Goal: Task Accomplishment & Management: Use online tool/utility

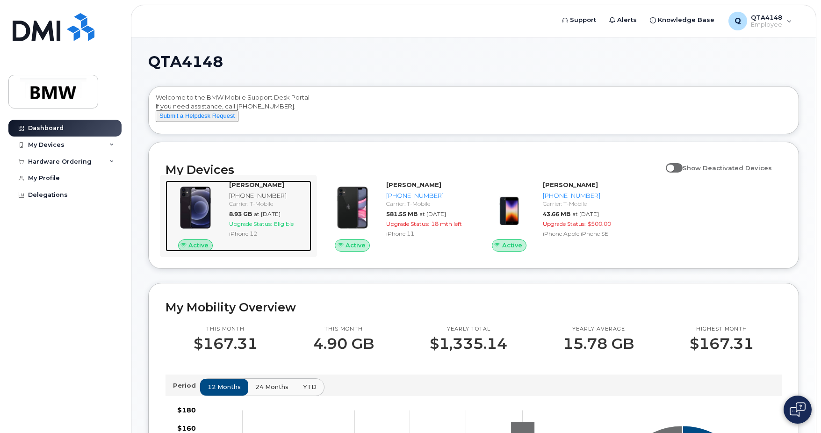
click at [231, 227] on span "Upgrade Status:" at bounding box center [250, 223] width 43 height 7
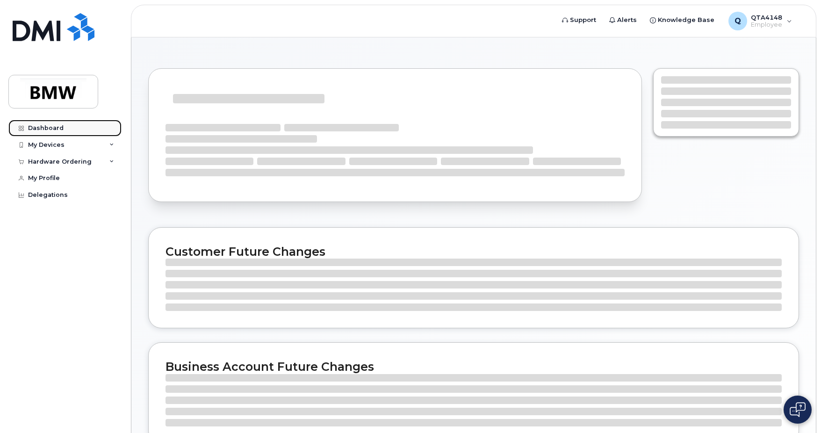
click at [57, 126] on div "Dashboard" at bounding box center [46, 127] width 36 height 7
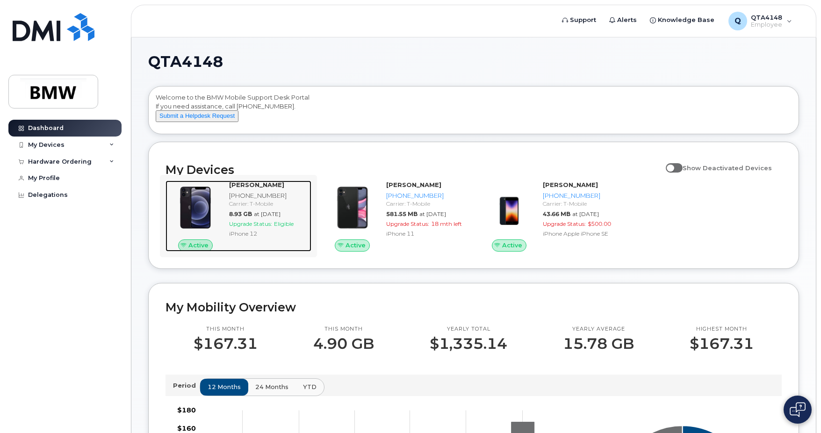
click at [221, 230] on div at bounding box center [195, 207] width 60 height 54
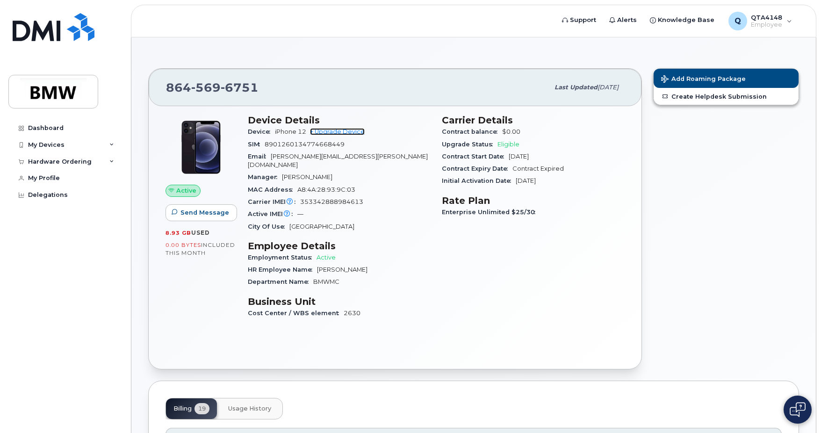
click at [355, 129] on link "+ Upgrade Device" at bounding box center [337, 131] width 55 height 7
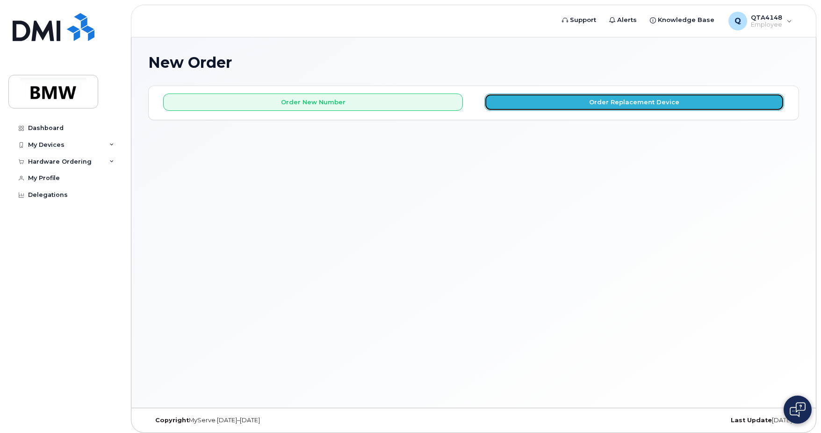
click at [546, 105] on button "Order Replacement Device" at bounding box center [634, 101] width 300 height 17
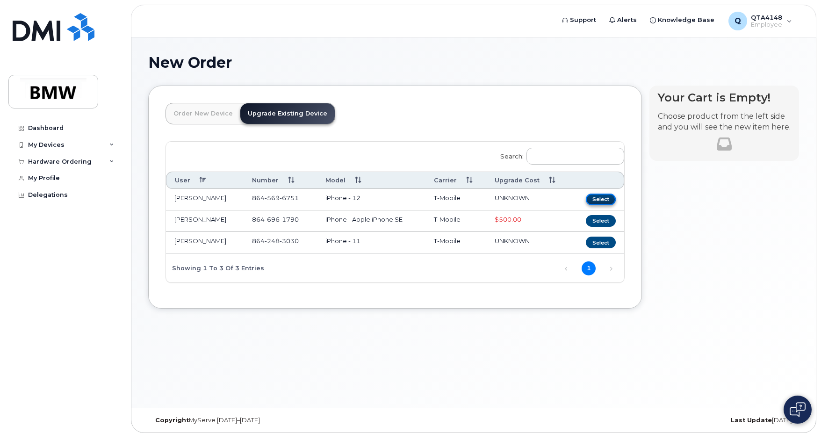
click at [599, 200] on button "Select" at bounding box center [601, 200] width 30 height 12
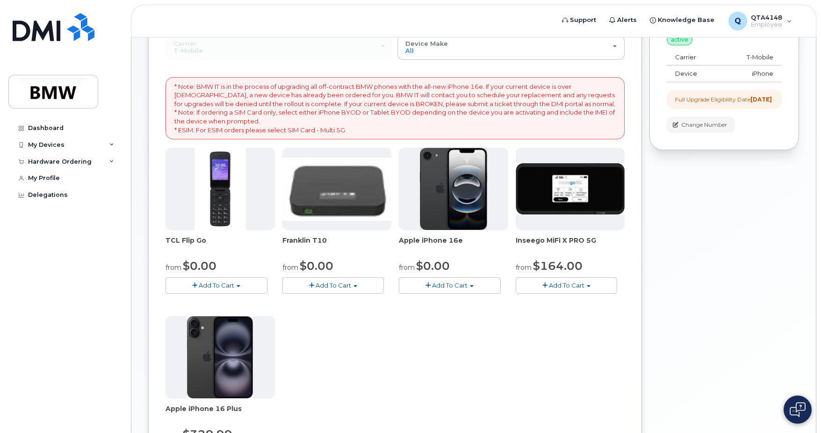
scroll to position [47, 0]
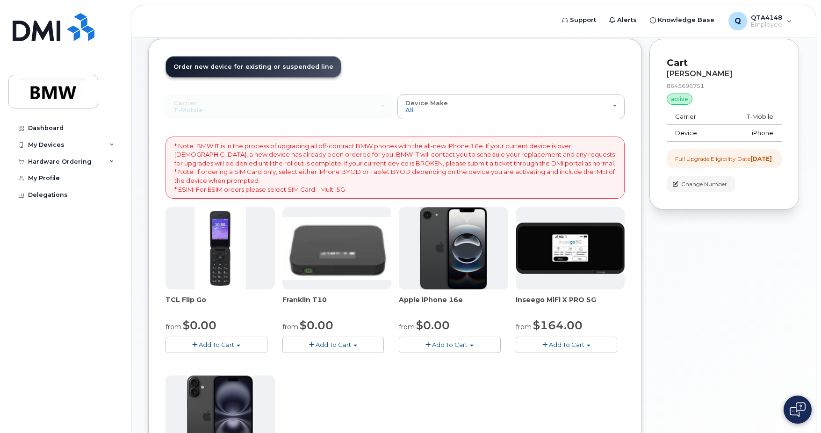
click at [551, 267] on img at bounding box center [570, 248] width 109 height 51
click at [546, 269] on img at bounding box center [570, 248] width 109 height 51
drag, startPoint x: 594, startPoint y: 302, endPoint x: 516, endPoint y: 304, distance: 78.1
click at [516, 304] on span "Inseego MiFi X PRO 5G" at bounding box center [570, 304] width 109 height 19
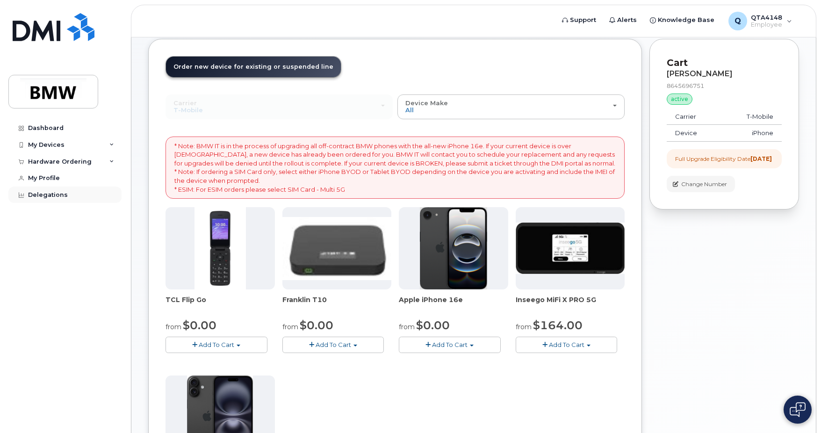
copy span "Inseego MiFi X PRO 5G"
click at [448, 295] on span "Apple iPhone 16e" at bounding box center [453, 304] width 109 height 19
click at [436, 304] on span "Apple iPhone 16e" at bounding box center [453, 304] width 109 height 19
click at [436, 297] on span "Apple iPhone 16e" at bounding box center [453, 304] width 109 height 19
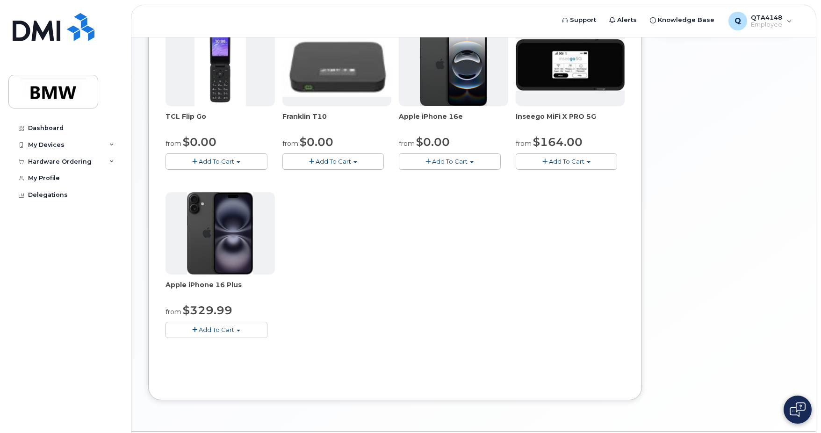
scroll to position [234, 0]
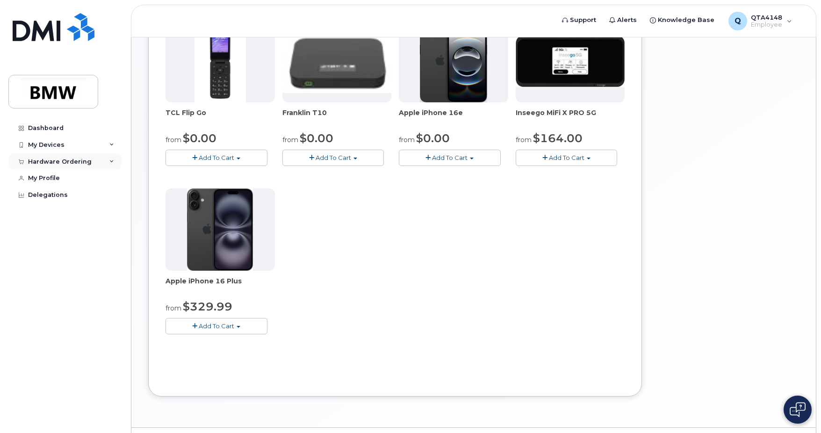
click at [112, 158] on div "Hardware Ordering" at bounding box center [64, 161] width 113 height 17
click at [56, 235] on link "Delegations" at bounding box center [64, 230] width 113 height 17
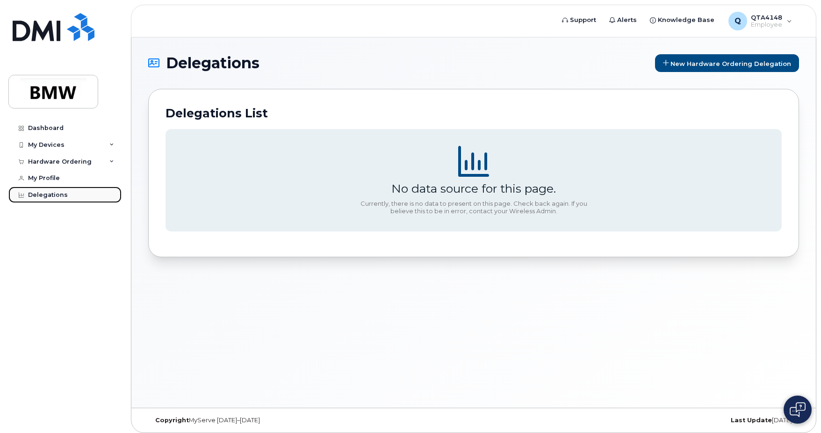
click at [60, 193] on div "Delegations" at bounding box center [48, 194] width 40 height 7
click at [55, 176] on div "My Profile" at bounding box center [44, 177] width 32 height 7
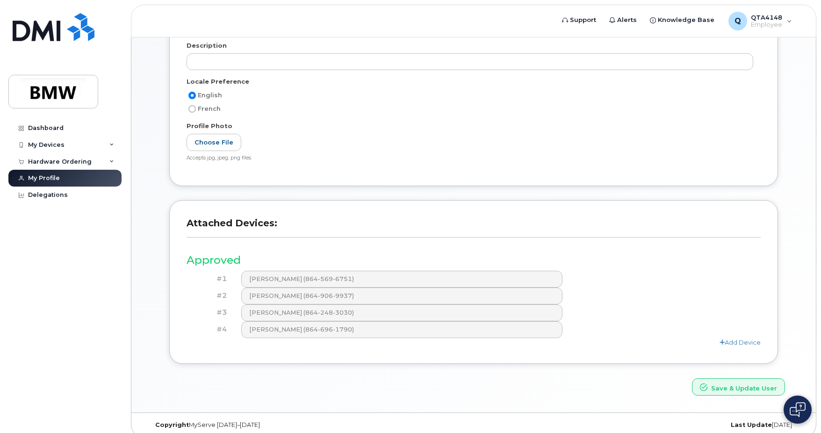
scroll to position [173, 0]
